Goal: Task Accomplishment & Management: Complete application form

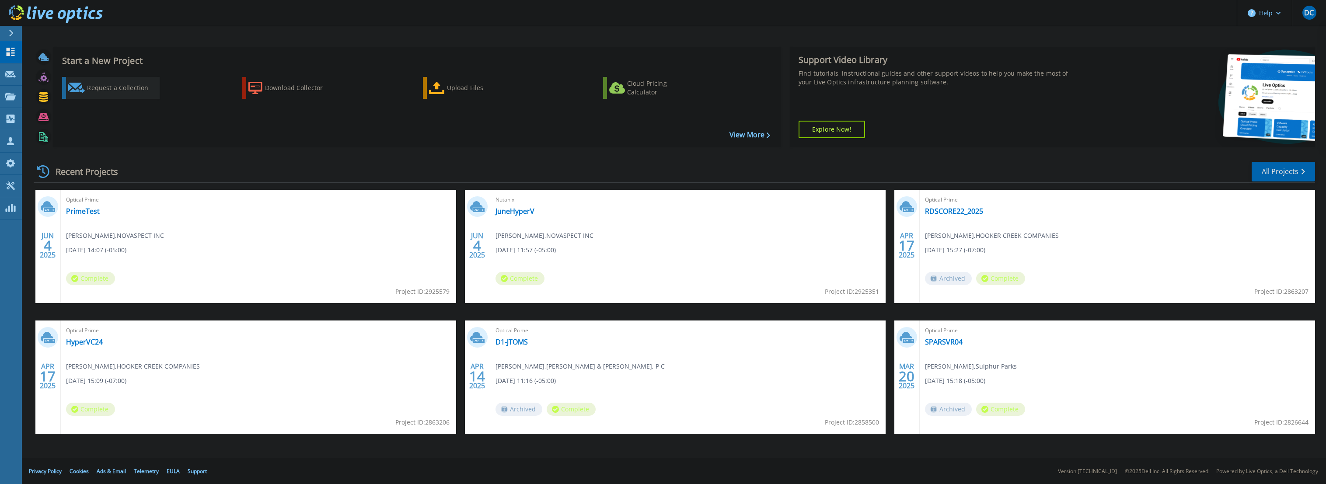
click at [113, 91] on div "Request a Collection" at bounding box center [122, 87] width 70 height 17
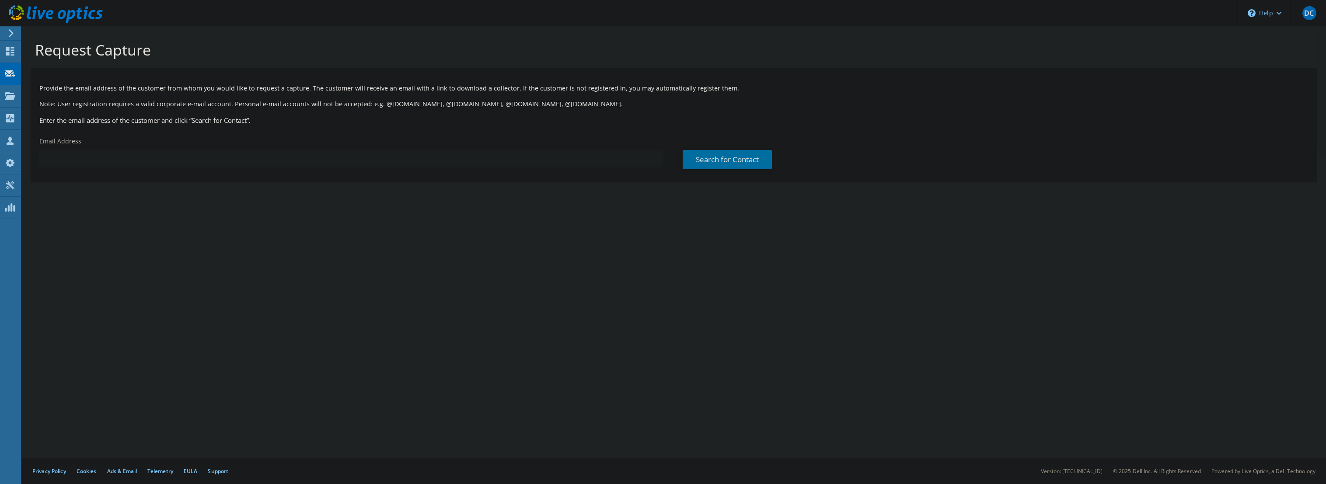
click at [309, 156] on input "text" at bounding box center [351, 158] width 624 height 17
paste input "plamb@fullcompass.com"
type input "plamb@fullcompass.com"
click at [726, 165] on link "Search for Contact" at bounding box center [727, 159] width 89 height 19
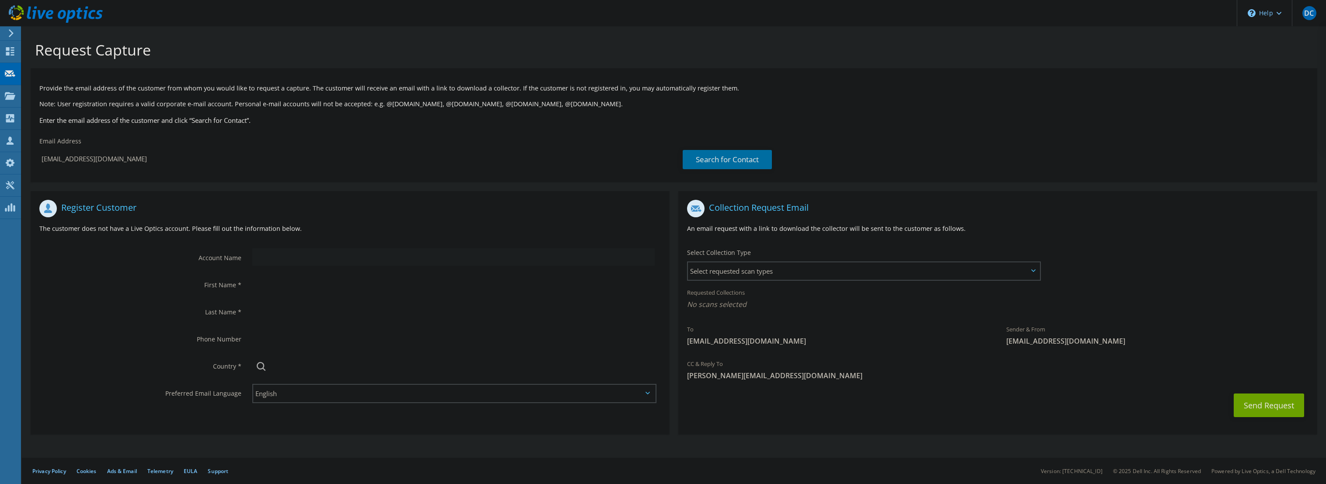
click at [313, 259] on input "text" at bounding box center [453, 256] width 402 height 17
drag, startPoint x: 276, startPoint y: 257, endPoint x: 271, endPoint y: 258, distance: 4.9
click at [276, 257] on input "text" at bounding box center [453, 256] width 402 height 17
type input "Full Compass Systems"
click at [284, 287] on input "text" at bounding box center [453, 284] width 402 height 17
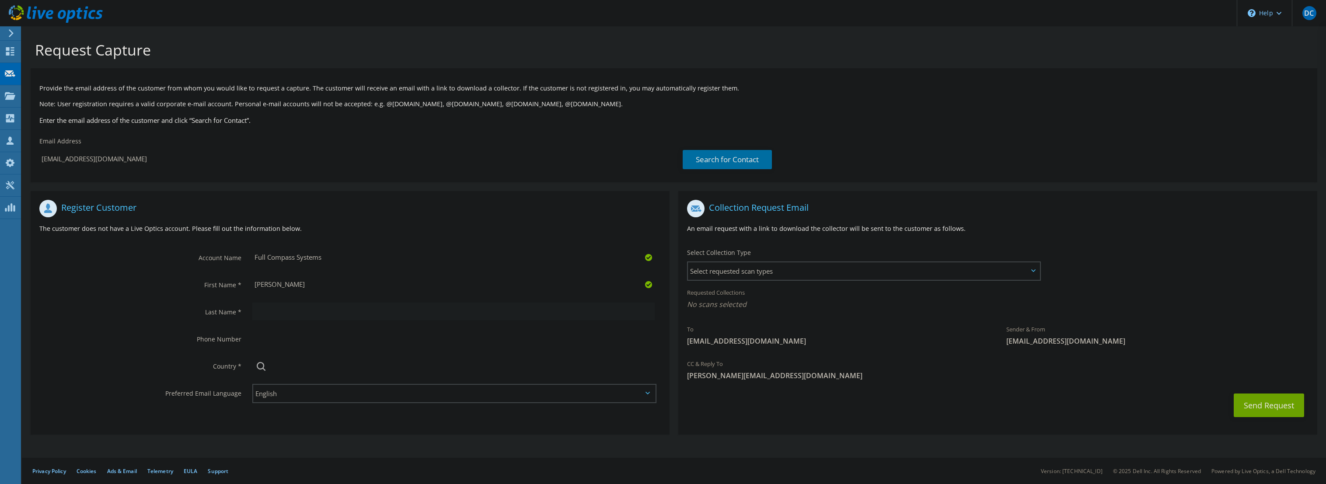
type input "Patrick"
type input "Lamb"
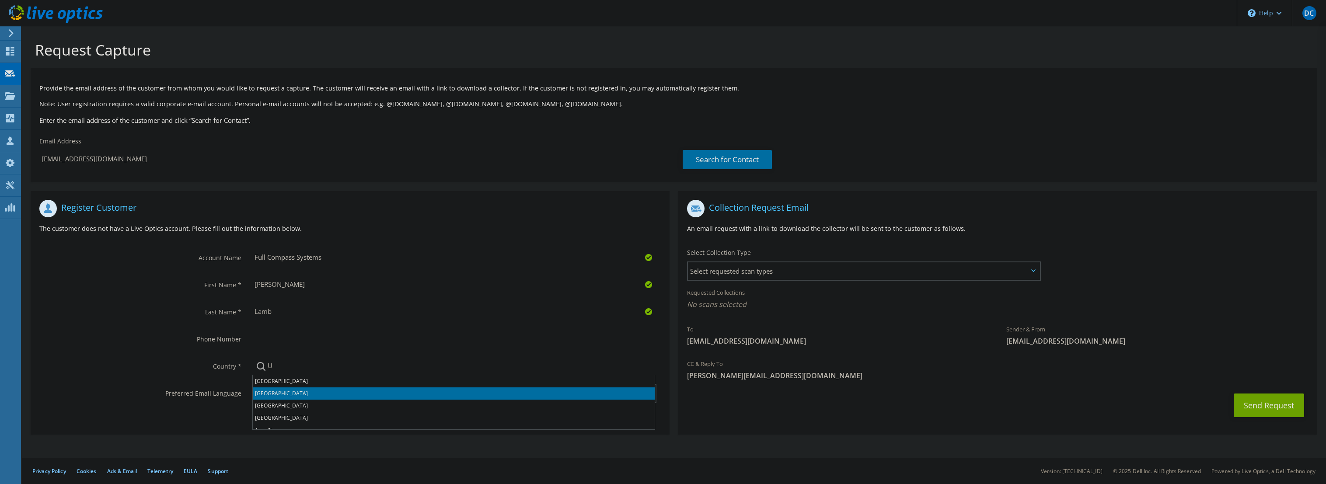
click at [316, 390] on li "[GEOGRAPHIC_DATA]" at bounding box center [454, 393] width 402 height 12
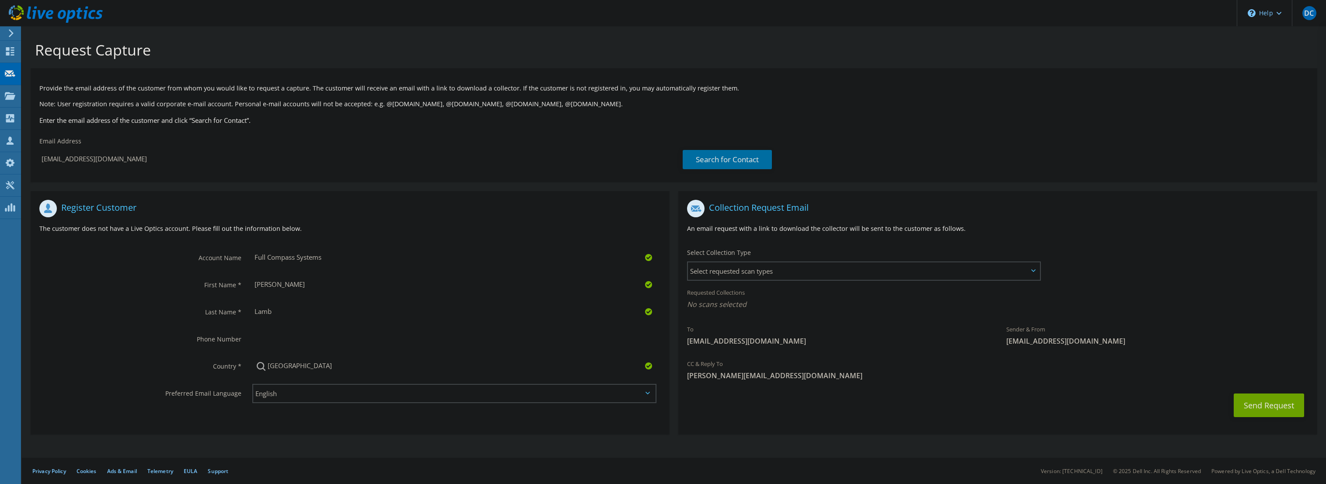
type input "[GEOGRAPHIC_DATA]"
click at [756, 399] on div "Send Request" at bounding box center [997, 405] width 639 height 32
click at [813, 263] on span "Select requested scan types" at bounding box center [864, 270] width 352 height 17
click at [754, 300] on label "Optical Prime" at bounding box center [732, 298] width 52 height 10
click at [0, 0] on input "Optical Prime" at bounding box center [0, 0] width 0 height 0
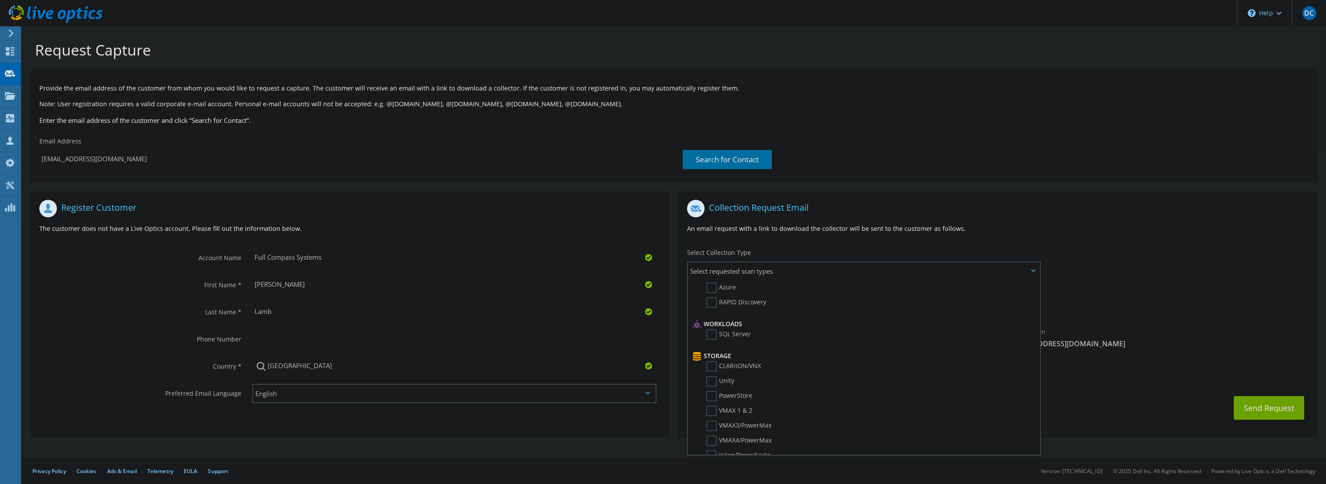
scroll to position [97, 0]
click at [1118, 245] on div "To plamb@fullcompass.com Sender & From liveoptics@liveoptics.com" at bounding box center [997, 276] width 639 height 162
click at [1268, 209] on h1 "Collection Request Email" at bounding box center [995, 208] width 617 height 17
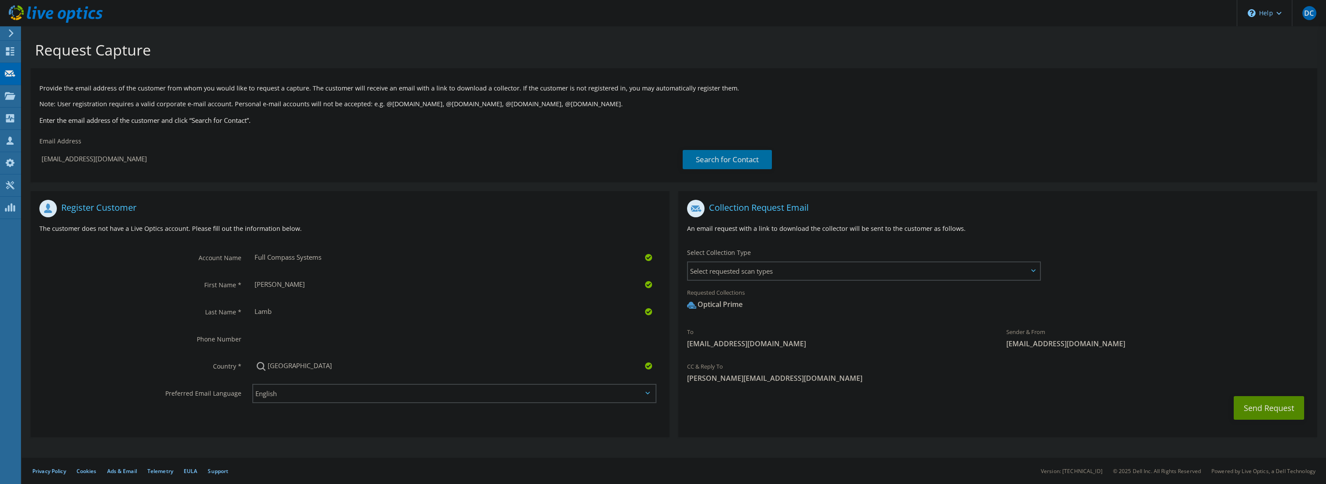
click at [1272, 408] on button "Send Request" at bounding box center [1269, 408] width 70 height 24
